Goal: Information Seeking & Learning: Learn about a topic

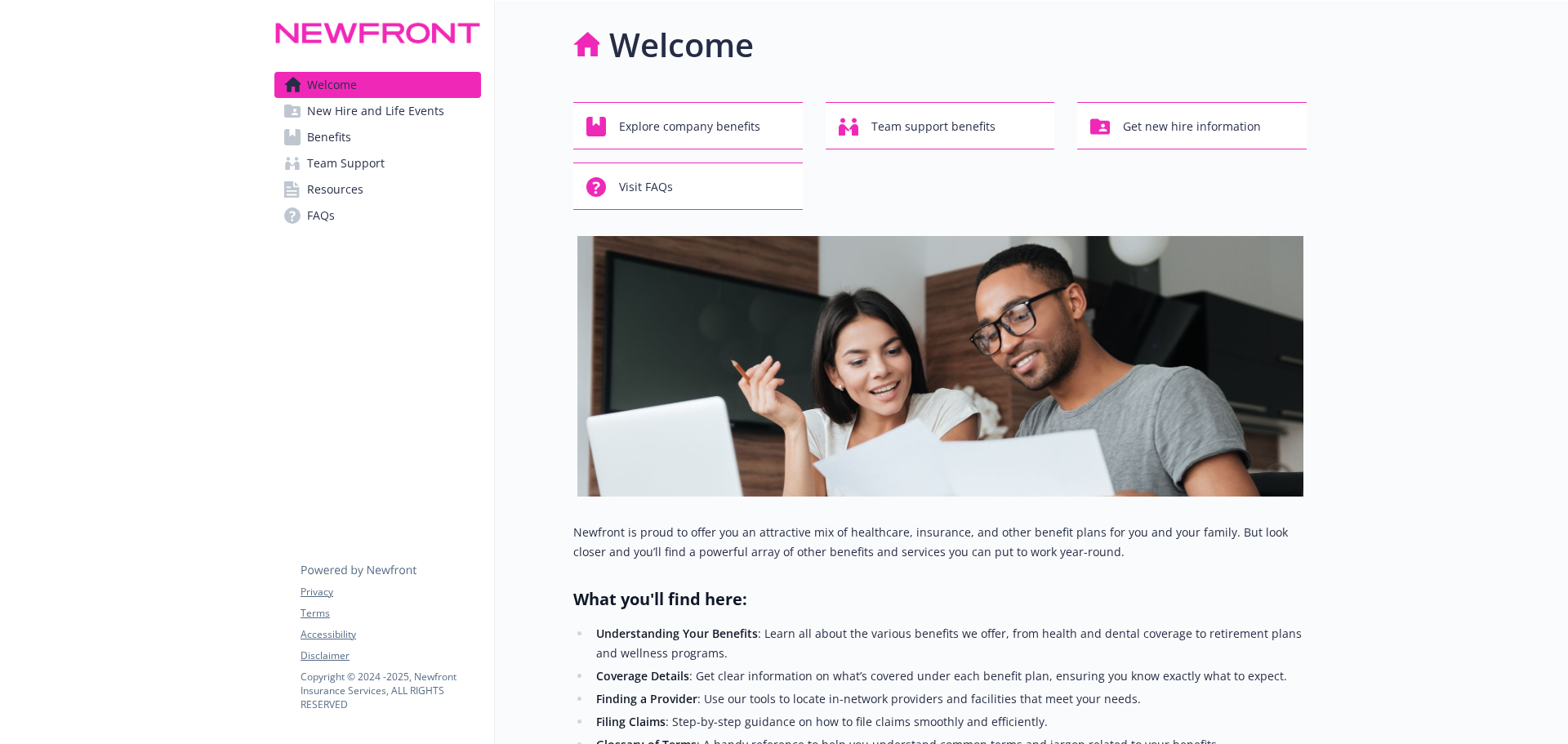
click at [346, 139] on span "Benefits" at bounding box center [328, 137] width 44 height 26
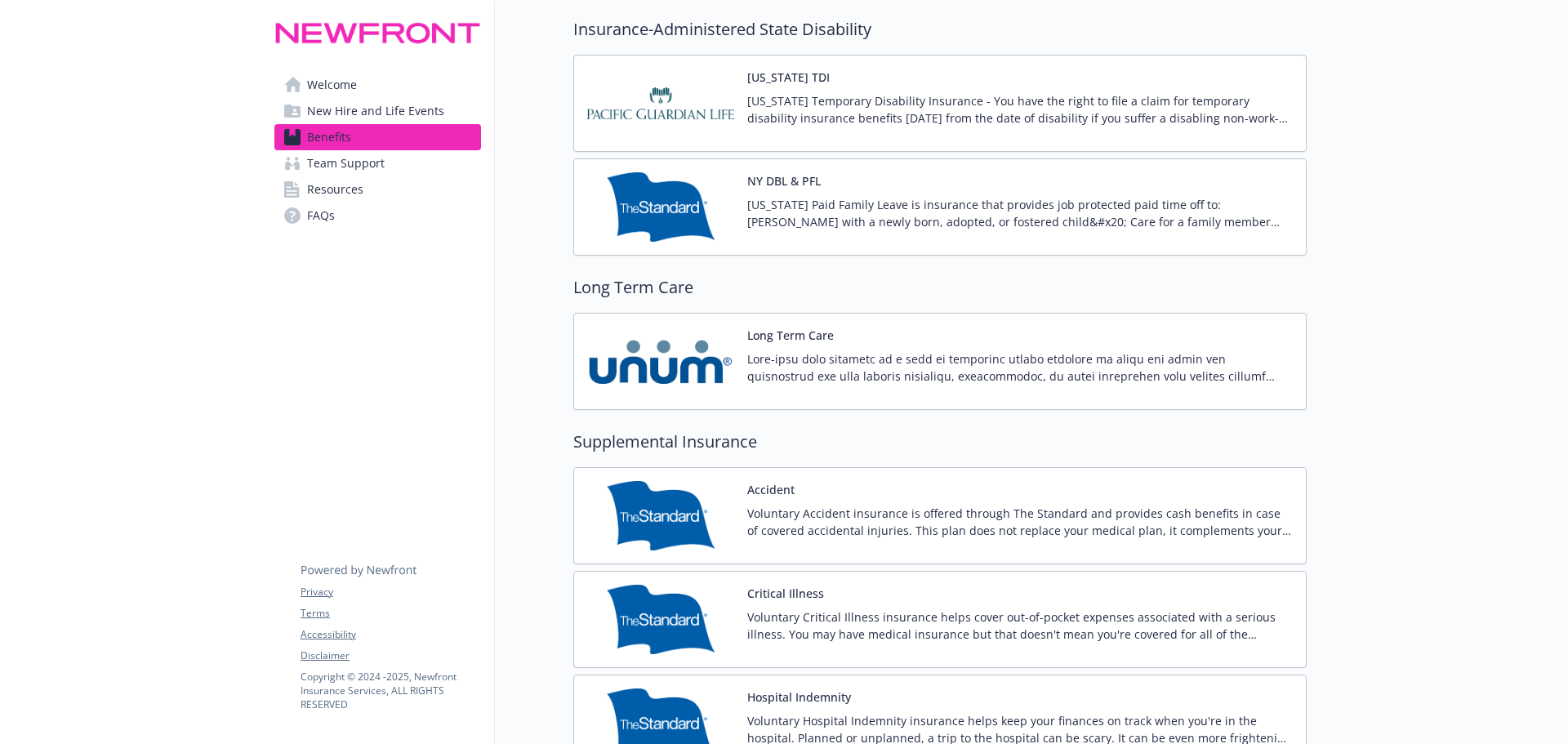
scroll to position [1796, 0]
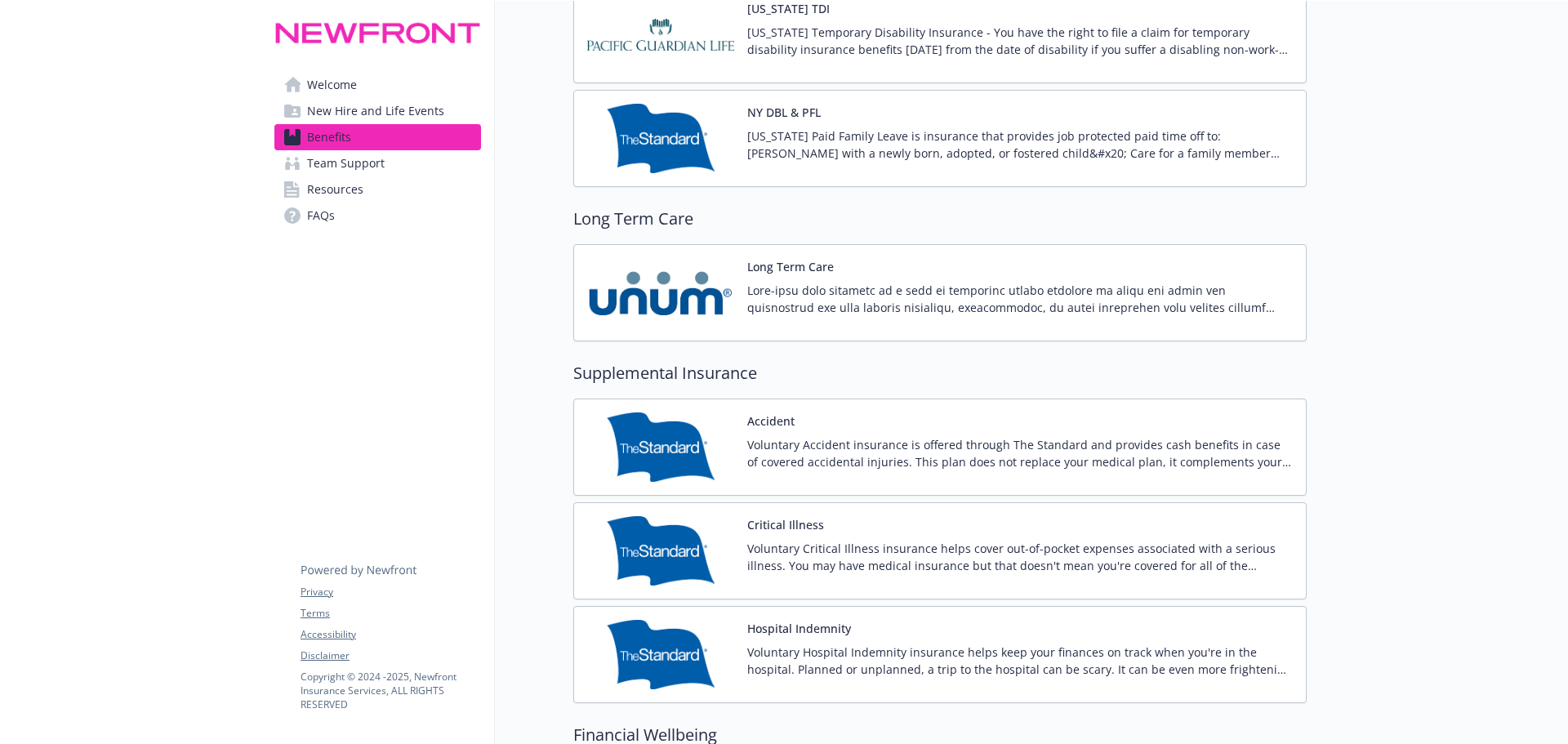
click at [784, 449] on p "Voluntary Accident insurance is offered through The Standard and provides cash …" at bounding box center [1019, 454] width 545 height 35
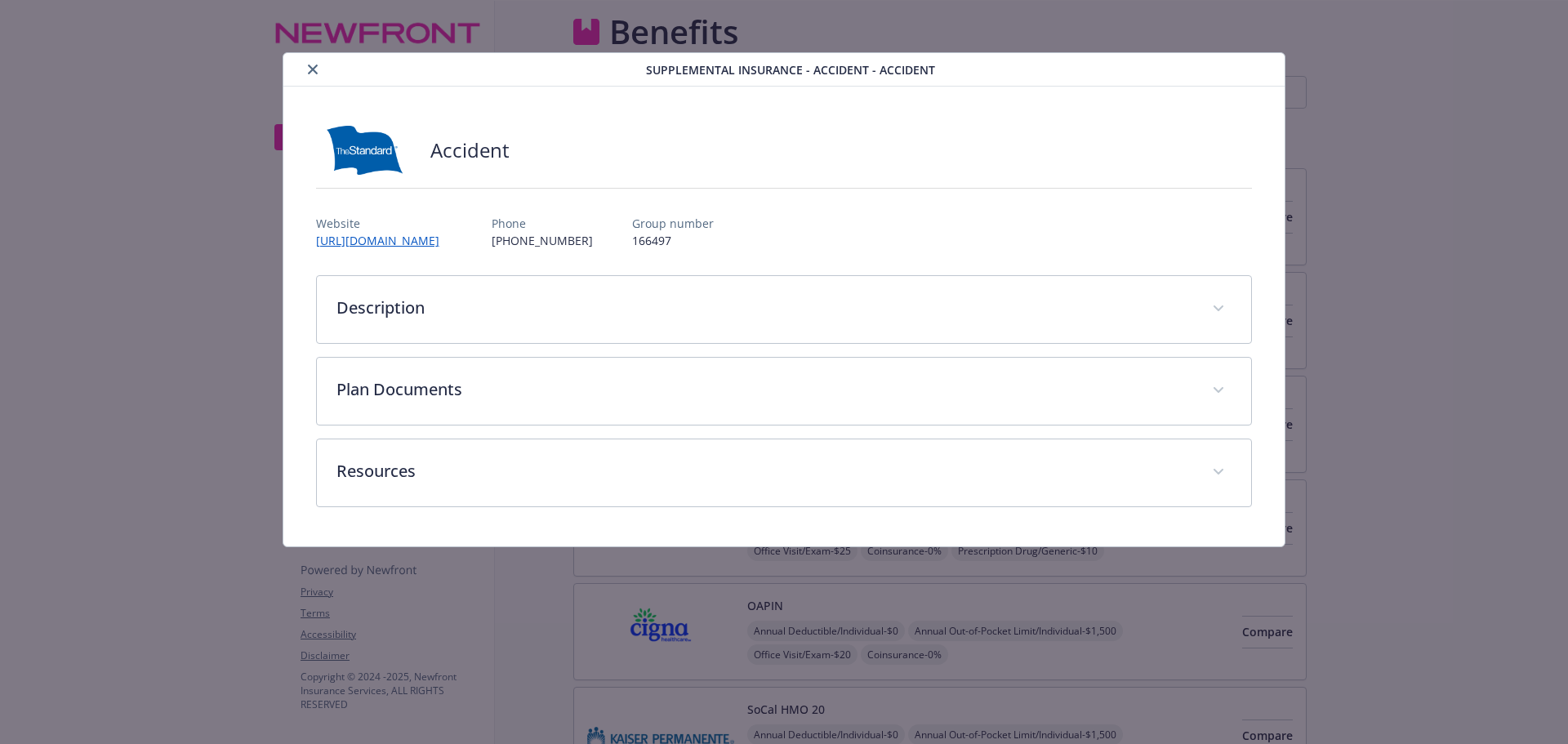
scroll to position [1796, 0]
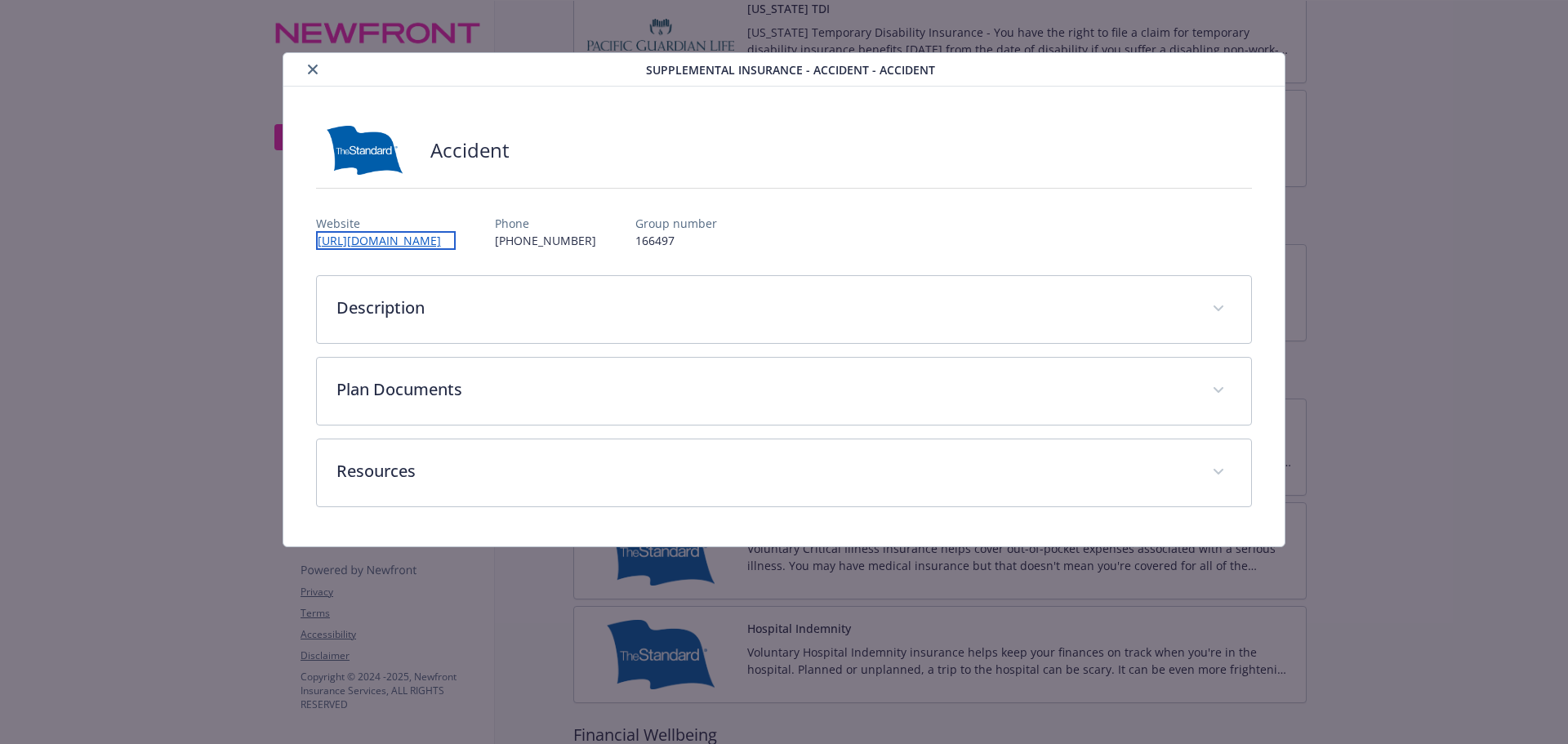
click at [435, 242] on link "[URL][DOMAIN_NAME]" at bounding box center [385, 240] width 139 height 19
